Goal: Task Accomplishment & Management: Use online tool/utility

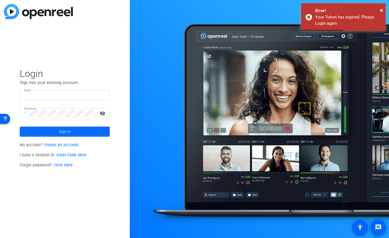
type input "[EMAIL_ADDRESS][DOMAIN_NAME]"
click at [82, 132] on span at bounding box center [65, 131] width 90 height 13
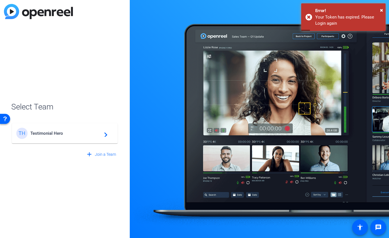
click at [56, 129] on div "TH Testimonial Hero navigate_next" at bounding box center [64, 133] width 97 height 11
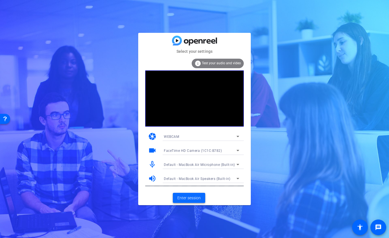
click at [191, 198] on span "Enter session" at bounding box center [188, 198] width 23 height 6
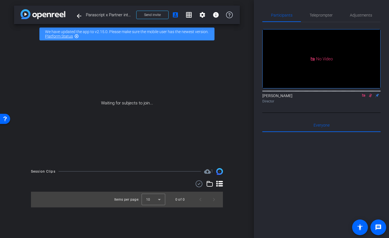
click at [364, 97] on icon at bounding box center [363, 95] width 3 height 3
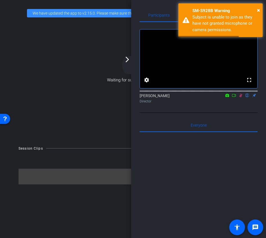
click at [240, 98] on icon at bounding box center [241, 96] width 3 height 4
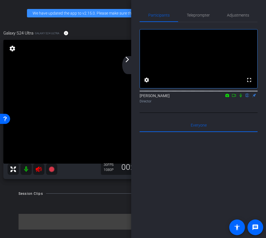
click at [125, 63] on div "arrow_back_ios_new arrow_forward_ios" at bounding box center [128, 65] width 12 height 18
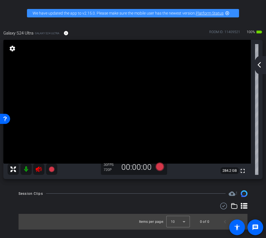
click at [35, 172] on mat-icon at bounding box center [38, 169] width 11 height 11
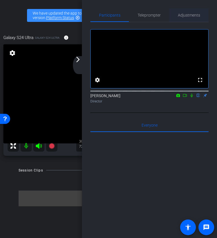
click at [191, 15] on span "Adjustments" at bounding box center [189, 15] width 22 height 4
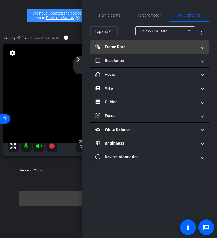
click at [175, 46] on mat-panel-title "Frame Rate Frame Rate" at bounding box center [145, 47] width 101 height 6
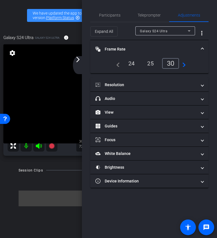
click at [130, 67] on div "24" at bounding box center [131, 64] width 15 height 10
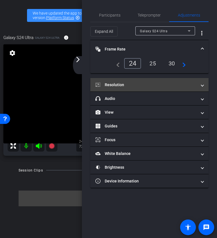
click at [130, 84] on mat-panel-title "Resolution" at bounding box center [145, 85] width 101 height 6
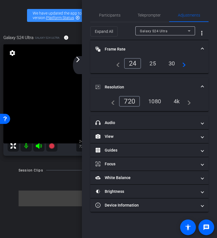
click at [154, 99] on div "1080" at bounding box center [154, 102] width 21 height 10
click at [141, 84] on mat-panel-title "Resolution" at bounding box center [145, 87] width 101 height 6
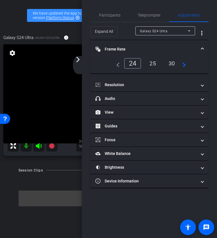
click at [146, 51] on mat-panel-title "Frame Rate Frame Rate" at bounding box center [145, 49] width 101 height 6
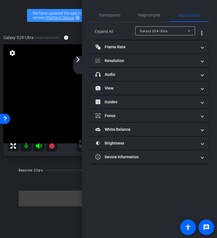
click at [73, 63] on div "arrow_back_ios_new arrow_forward_ios" at bounding box center [79, 65] width 12 height 18
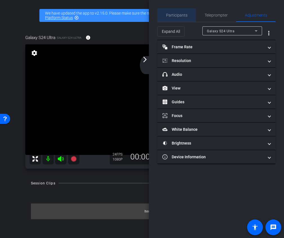
click at [181, 14] on span "Participants" at bounding box center [176, 15] width 21 height 4
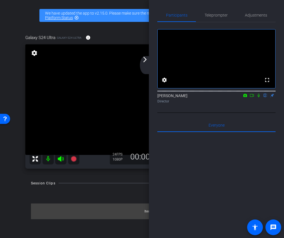
click at [146, 64] on div "arrow_back_ios_new arrow_forward_ios" at bounding box center [146, 65] width 12 height 18
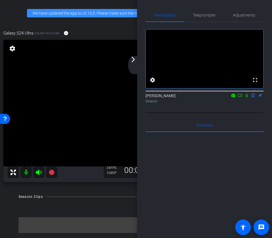
click at [134, 61] on mat-icon "arrow_forward_ios" at bounding box center [133, 59] width 7 height 7
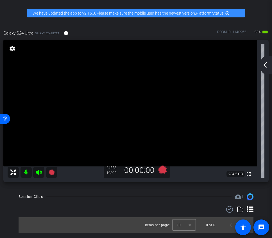
click at [266, 60] on div "arrow_back_ios_new arrow_forward_ios" at bounding box center [266, 65] width 12 height 18
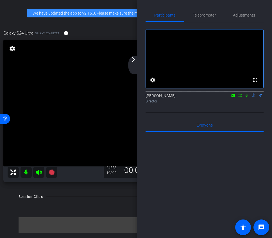
click at [242, 98] on mat-icon at bounding box center [240, 95] width 7 height 5
click at [132, 60] on mat-icon "arrow_forward_ios" at bounding box center [133, 59] width 7 height 7
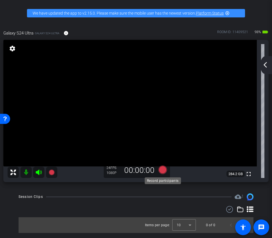
click at [163, 170] on icon at bounding box center [163, 170] width 8 height 8
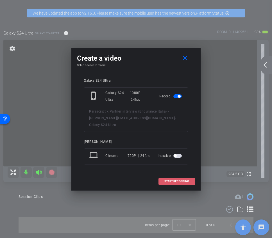
click at [185, 180] on span "START RECORDING" at bounding box center [177, 181] width 25 height 3
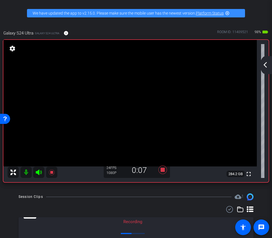
click at [265, 63] on mat-icon "arrow_back_ios_new" at bounding box center [265, 65] width 7 height 7
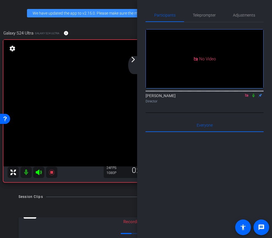
click at [138, 60] on div "arrow_back_ios_new arrow_forward_ios" at bounding box center [134, 65] width 12 height 18
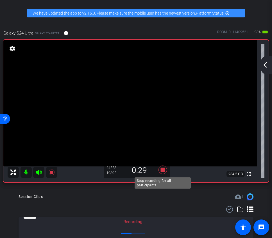
click at [163, 174] on icon at bounding box center [162, 170] width 13 height 10
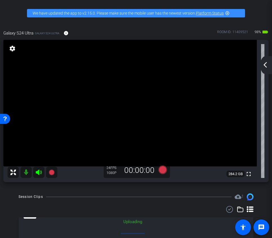
click at [269, 65] on div "arrow_back_ios_new arrow_forward_ios" at bounding box center [266, 65] width 12 height 18
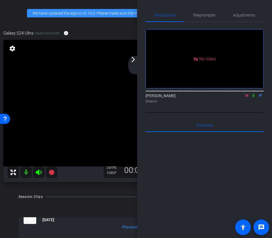
click at [252, 98] on icon at bounding box center [253, 96] width 4 height 4
click at [133, 63] on mat-icon "arrow_forward_ios" at bounding box center [133, 59] width 7 height 7
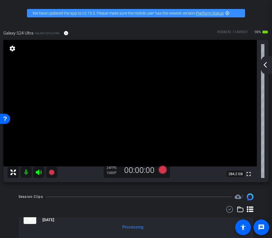
scroll to position [24, 0]
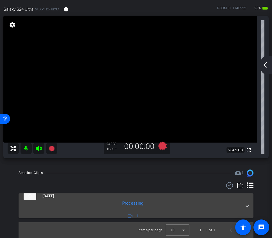
click at [249, 213] on mat-expansion-panel-header "Sep 24, 2025 Processing 1" at bounding box center [136, 206] width 235 height 25
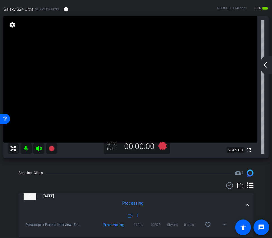
scroll to position [43, 0]
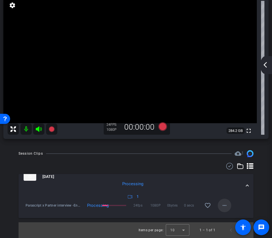
click at [222, 208] on mat-icon "more_horiz" at bounding box center [224, 205] width 7 height 7
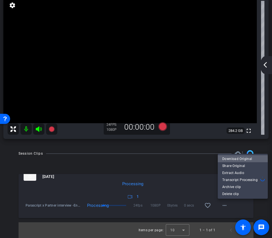
click at [236, 160] on span "Download Original" at bounding box center [242, 159] width 41 height 7
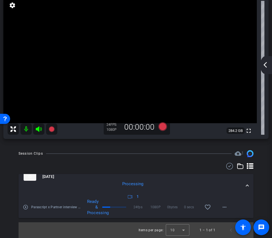
click at [265, 67] on mat-icon "arrow_back_ios_new" at bounding box center [265, 65] width 7 height 7
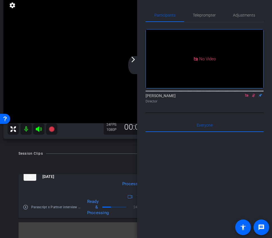
click at [254, 98] on icon at bounding box center [253, 96] width 4 height 4
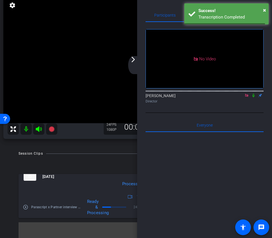
click at [248, 97] on icon at bounding box center [246, 95] width 3 height 3
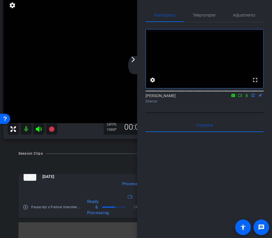
click at [247, 98] on icon at bounding box center [247, 96] width 4 height 4
click at [240, 98] on icon at bounding box center [240, 96] width 4 height 4
click at [137, 56] on div "arrow_back_ios_new arrow_forward_ios" at bounding box center [134, 65] width 12 height 18
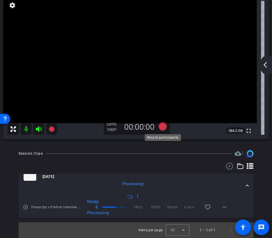
click at [165, 125] on icon at bounding box center [163, 127] width 8 height 8
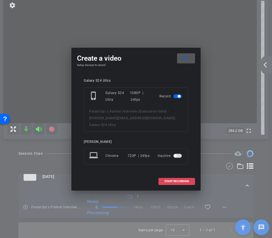
click at [171, 180] on span "START RECORDING" at bounding box center [177, 181] width 25 height 3
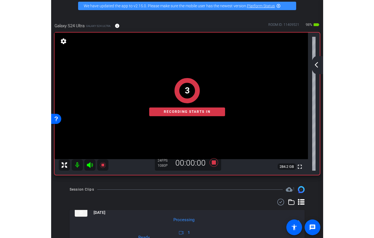
scroll to position [0, 0]
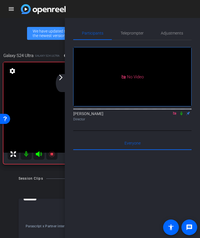
click at [59, 81] on div "arrow_back_ios_new arrow_forward_ios" at bounding box center [62, 83] width 12 height 18
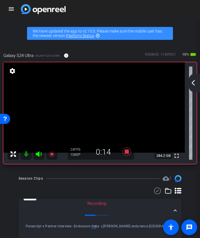
click at [196, 80] on mat-icon "arrow_back_ios_new" at bounding box center [193, 83] width 7 height 7
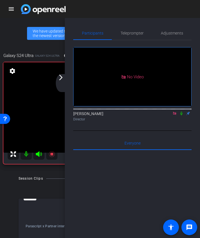
click at [61, 82] on div "arrow_back_ios_new arrow_forward_ios" at bounding box center [62, 83] width 12 height 18
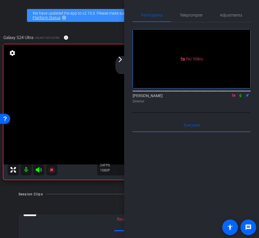
click at [123, 63] on div "arrow_back_ios_new arrow_forward_ios" at bounding box center [121, 65] width 12 height 18
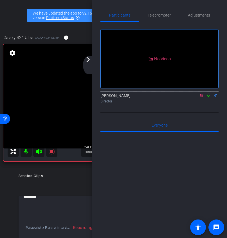
click at [208, 98] on icon at bounding box center [208, 96] width 2 height 4
click at [206, 98] on icon at bounding box center [208, 96] width 4 height 4
click at [202, 97] on icon at bounding box center [201, 95] width 3 height 3
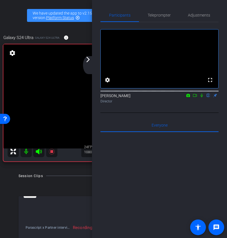
click at [196, 97] on icon at bounding box center [195, 95] width 4 height 3
click at [207, 98] on icon at bounding box center [208, 96] width 4 height 4
click at [209, 98] on icon at bounding box center [208, 96] width 2 height 4
click at [209, 98] on icon at bounding box center [208, 96] width 3 height 4
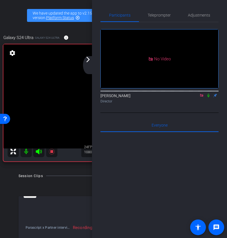
click at [209, 98] on icon at bounding box center [208, 96] width 4 height 4
click at [209, 98] on icon at bounding box center [208, 96] width 3 height 4
click at [209, 98] on icon at bounding box center [208, 96] width 2 height 4
click at [209, 98] on icon at bounding box center [208, 96] width 3 height 4
click at [209, 98] on icon at bounding box center [208, 96] width 4 height 4
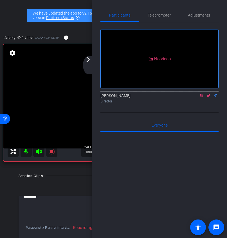
click at [209, 98] on icon at bounding box center [208, 96] width 3 height 4
click at [202, 98] on icon at bounding box center [201, 96] width 4 height 4
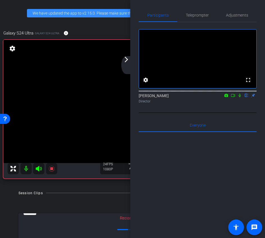
click at [235, 98] on icon at bounding box center [233, 96] width 4 height 4
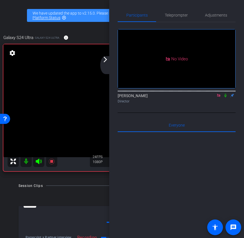
click at [226, 98] on icon at bounding box center [226, 96] width 2 height 4
click at [226, 98] on icon at bounding box center [225, 96] width 3 height 4
click at [226, 98] on icon at bounding box center [226, 96] width 2 height 4
click at [226, 98] on icon at bounding box center [225, 96] width 3 height 4
click at [227, 98] on icon at bounding box center [226, 96] width 4 height 4
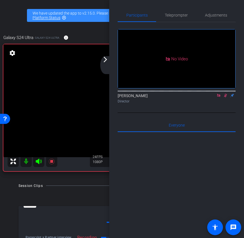
click at [227, 98] on icon at bounding box center [225, 96] width 3 height 4
click at [226, 98] on icon at bounding box center [226, 96] width 4 height 4
click at [226, 98] on icon at bounding box center [225, 96] width 3 height 4
click at [226, 98] on icon at bounding box center [226, 96] width 2 height 4
click at [226, 98] on icon at bounding box center [225, 96] width 3 height 4
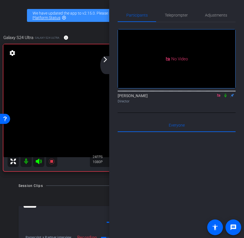
click at [226, 98] on icon at bounding box center [226, 96] width 2 height 4
click at [225, 98] on icon at bounding box center [226, 96] width 4 height 4
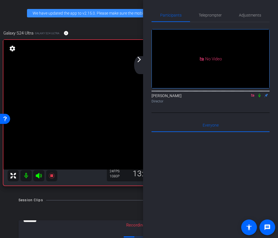
click at [260, 98] on icon at bounding box center [259, 96] width 4 height 4
click at [139, 64] on div "arrow_back_ios_new arrow_forward_ios" at bounding box center [140, 65] width 12 height 18
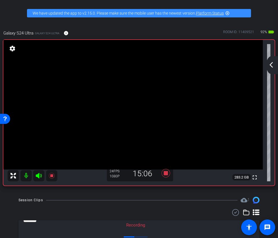
click at [267, 66] on div "arrow_back_ios_new arrow_forward_ios" at bounding box center [272, 65] width 12 height 18
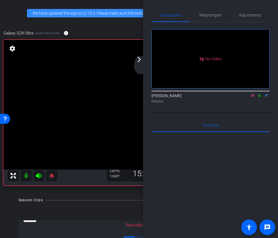
click at [138, 64] on div "arrow_back_ios_new arrow_forward_ios" at bounding box center [140, 65] width 12 height 18
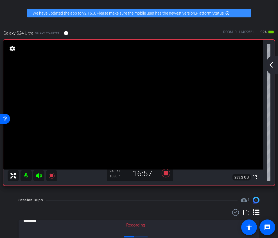
click at [269, 63] on mat-icon "arrow_back_ios_new" at bounding box center [271, 65] width 7 height 7
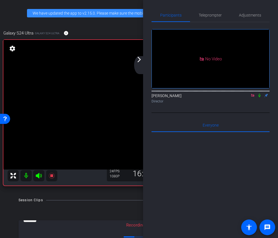
click at [252, 98] on icon at bounding box center [253, 96] width 4 height 4
click at [246, 98] on icon at bounding box center [246, 96] width 4 height 4
click at [140, 69] on div "arrow_back_ios_new arrow_forward_ios" at bounding box center [140, 65] width 12 height 18
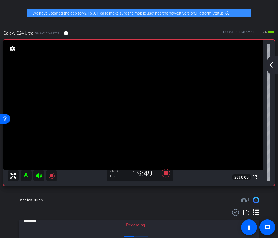
click at [271, 65] on mat-icon "arrow_back_ios_new" at bounding box center [271, 65] width 7 height 7
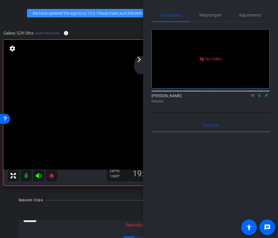
click at [254, 97] on icon at bounding box center [252, 95] width 3 height 3
click at [246, 98] on icon at bounding box center [246, 96] width 4 height 4
click at [260, 98] on icon at bounding box center [259, 96] width 4 height 4
click at [260, 98] on icon at bounding box center [259, 96] width 3 height 4
click at [259, 98] on icon at bounding box center [259, 96] width 4 height 4
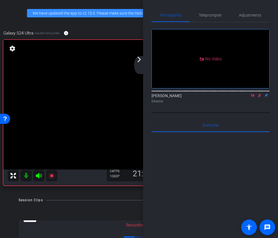
click at [260, 98] on icon at bounding box center [259, 96] width 3 height 4
click at [259, 98] on icon at bounding box center [259, 96] width 4 height 4
click at [260, 98] on icon at bounding box center [259, 96] width 4 height 4
click at [260, 98] on icon at bounding box center [259, 96] width 2 height 4
click at [260, 98] on icon at bounding box center [259, 96] width 4 height 4
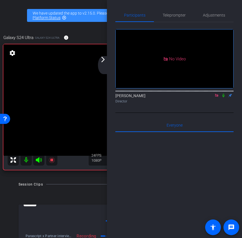
click at [100, 67] on div "arrow_back_ios_new arrow_forward_ios" at bounding box center [104, 65] width 12 height 18
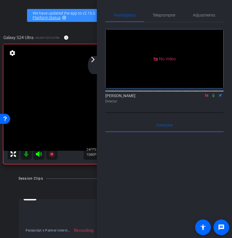
click at [93, 67] on div "arrow_back_ios_new arrow_forward_ios" at bounding box center [94, 65] width 12 height 18
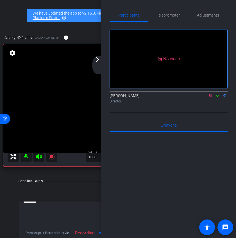
click at [96, 60] on mat-icon "arrow_forward_ios" at bounding box center [97, 59] width 7 height 7
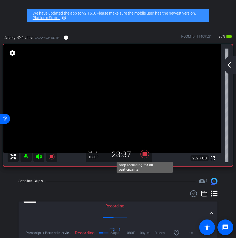
click at [145, 156] on icon at bounding box center [145, 154] width 8 height 8
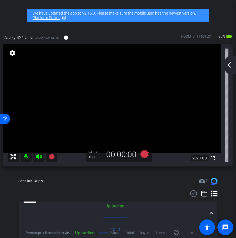
click at [231, 65] on mat-icon "arrow_back_ios_new" at bounding box center [229, 65] width 7 height 7
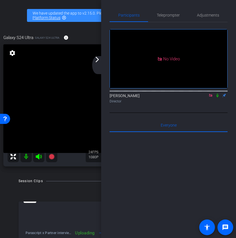
click at [210, 98] on mat-icon at bounding box center [211, 95] width 7 height 5
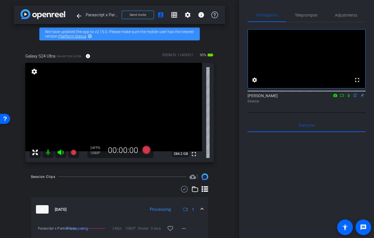
click at [344, 98] on icon at bounding box center [342, 96] width 4 height 4
click at [356, 98] on icon at bounding box center [356, 96] width 4 height 4
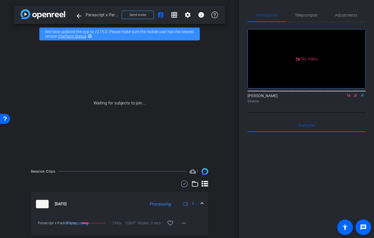
scroll to position [2, 0]
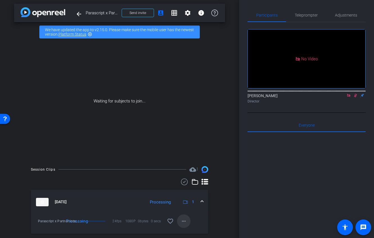
click at [182, 219] on mat-icon "more_horiz" at bounding box center [184, 221] width 7 height 7
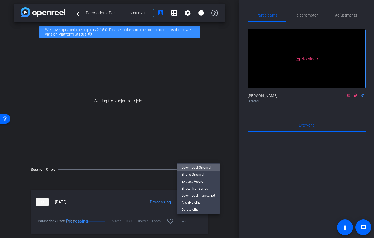
click at [214, 168] on span "Download Original" at bounding box center [199, 168] width 34 height 7
